Goal: Register for event/course

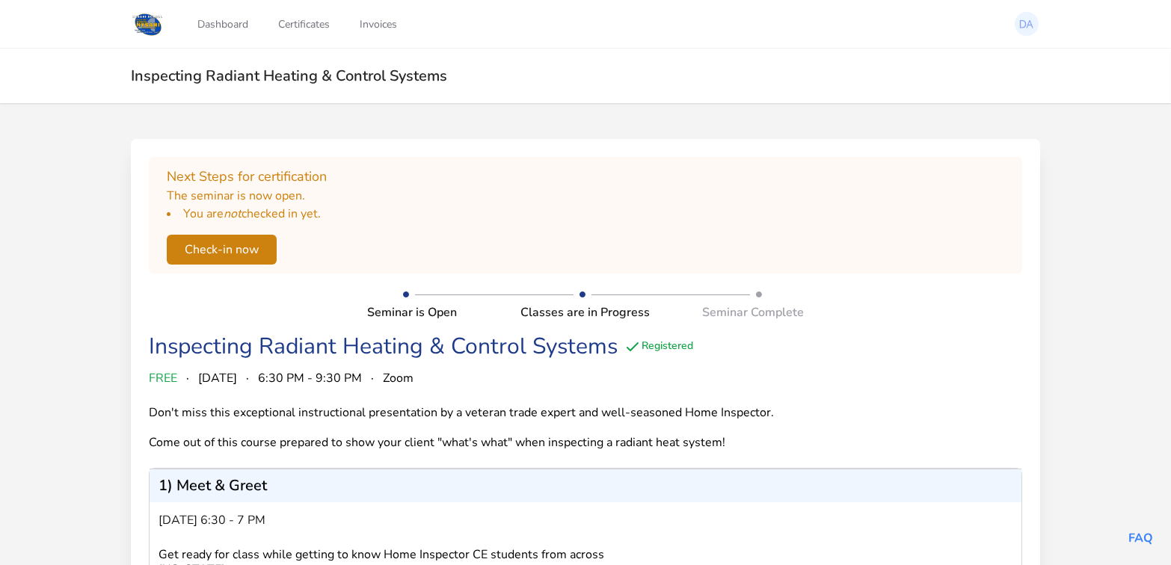
click at [221, 245] on button "Check-in now" at bounding box center [222, 250] width 110 height 30
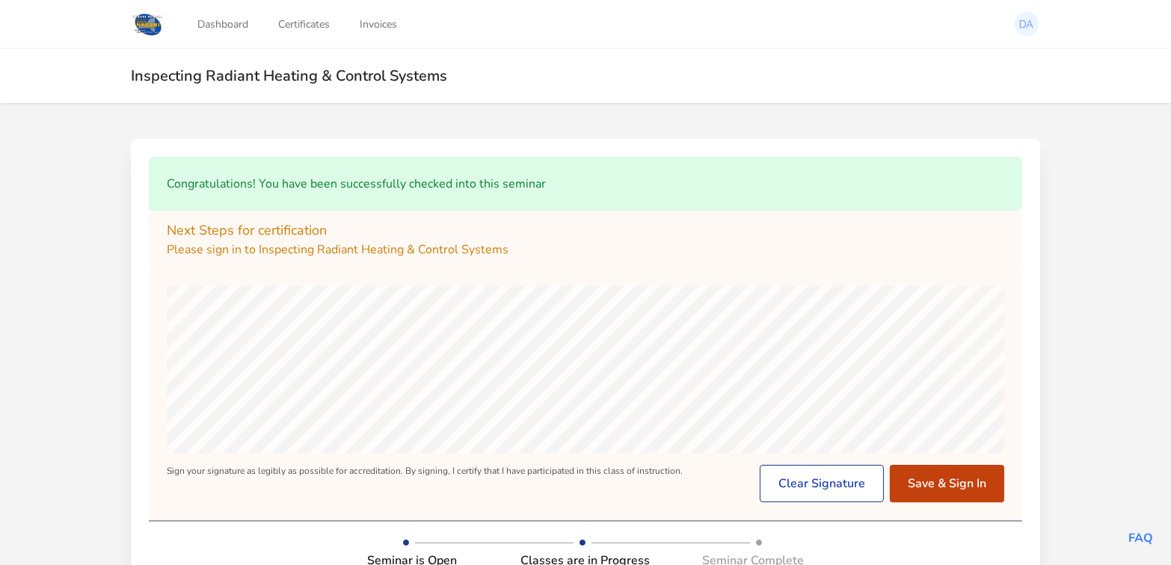
click at [958, 485] on button "Save & Sign In" at bounding box center [947, 483] width 114 height 37
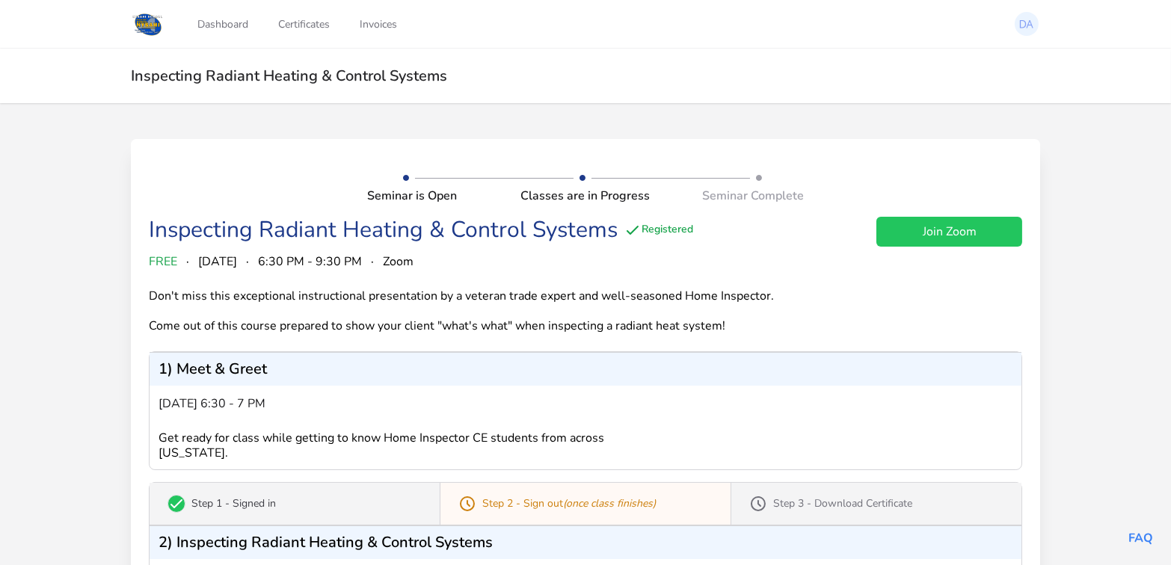
click at [948, 237] on link "Join Zoom" at bounding box center [950, 232] width 146 height 30
click at [931, 228] on link "Join Zoom" at bounding box center [950, 232] width 146 height 30
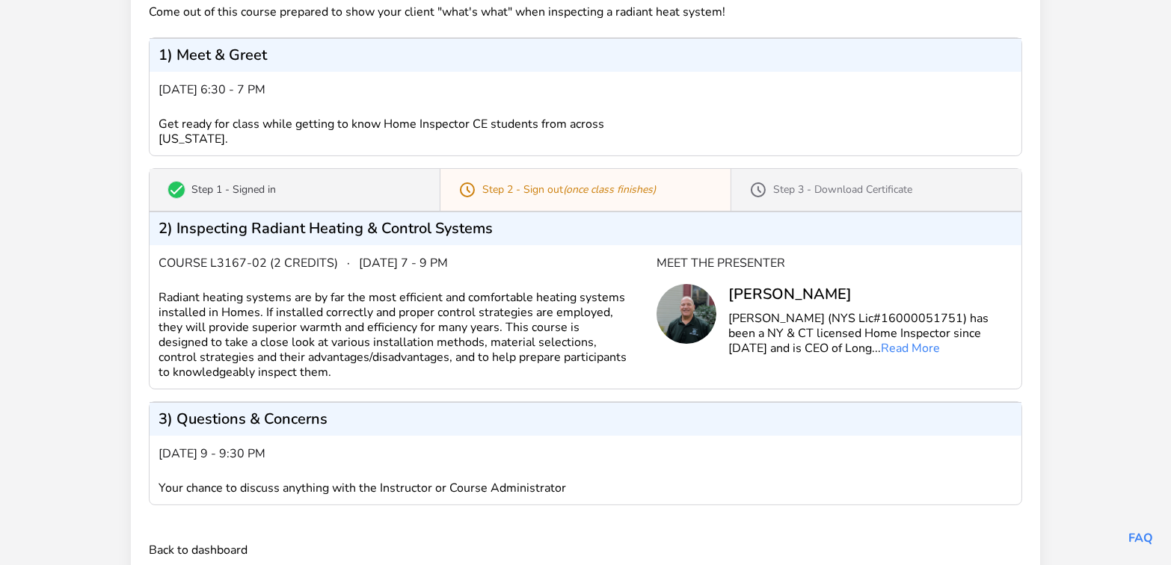
scroll to position [340, 0]
